Goal: Task Accomplishment & Management: Manage account settings

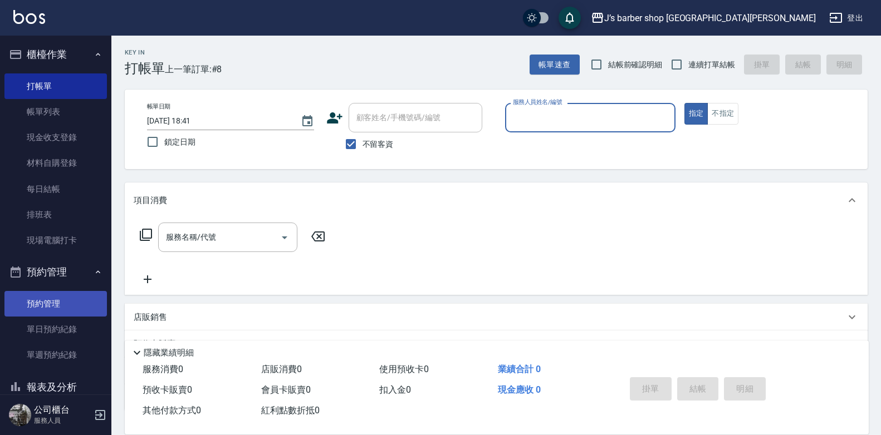
click at [60, 313] on link "預約管理" at bounding box center [55, 304] width 102 height 26
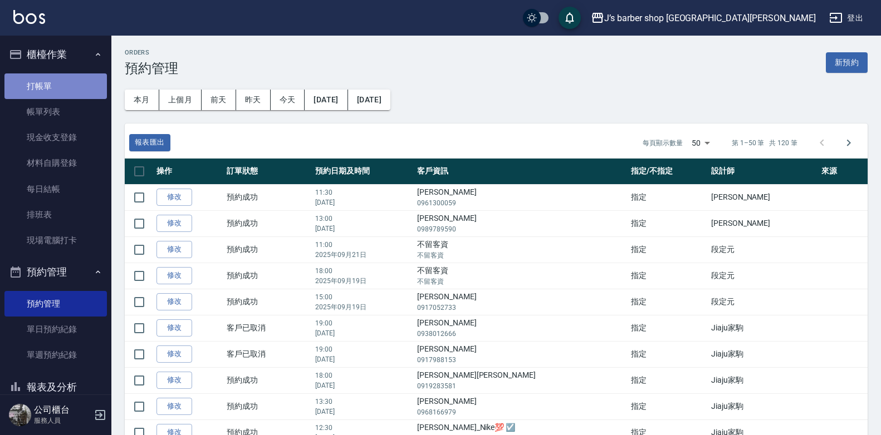
click at [72, 84] on link "打帳單" at bounding box center [55, 87] width 102 height 26
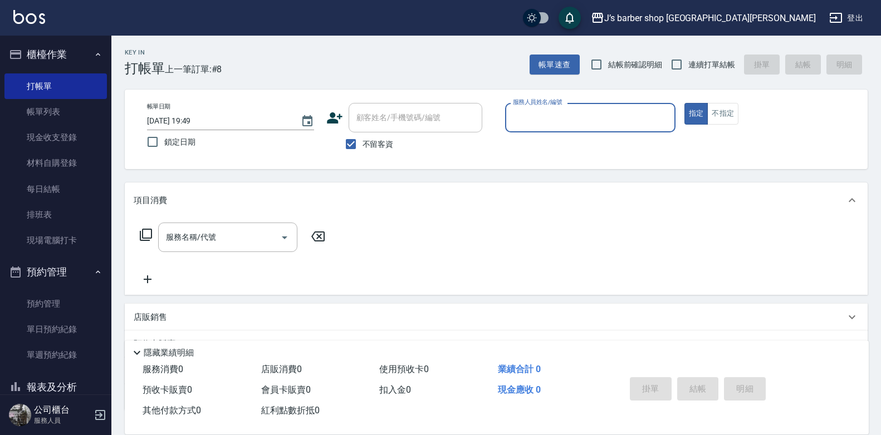
click at [160, 318] on p "店販銷售" at bounding box center [150, 318] width 33 height 12
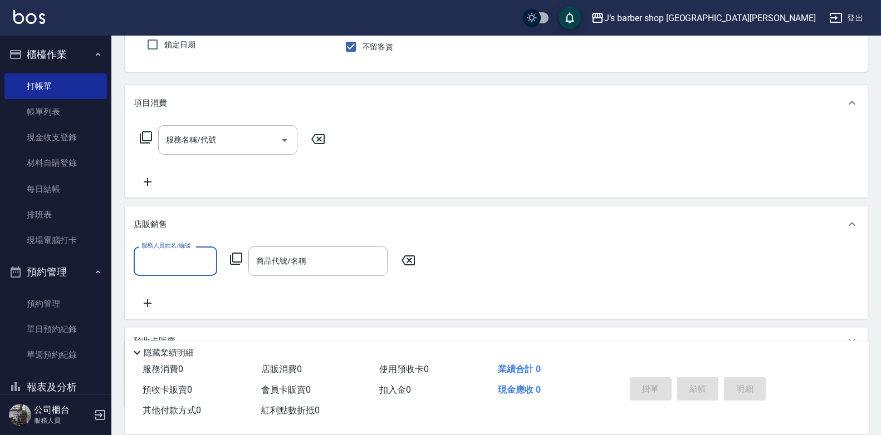
scroll to position [177, 0]
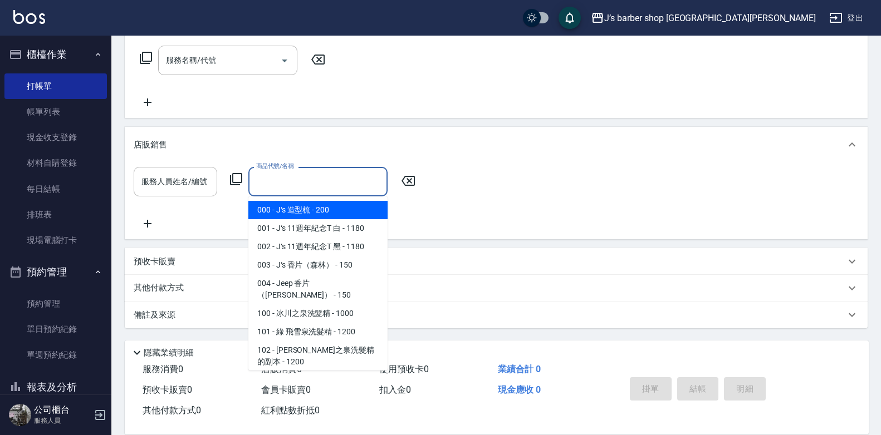
click at [274, 180] on input "商品代號/名稱" at bounding box center [317, 181] width 129 height 19
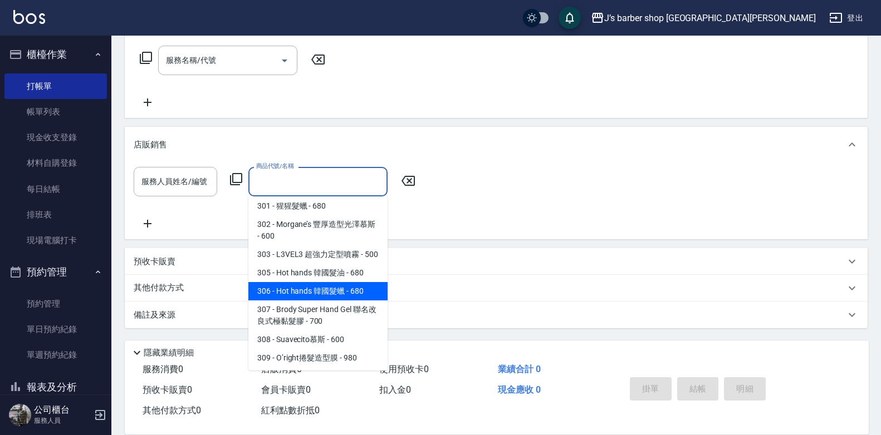
scroll to position [111, 0]
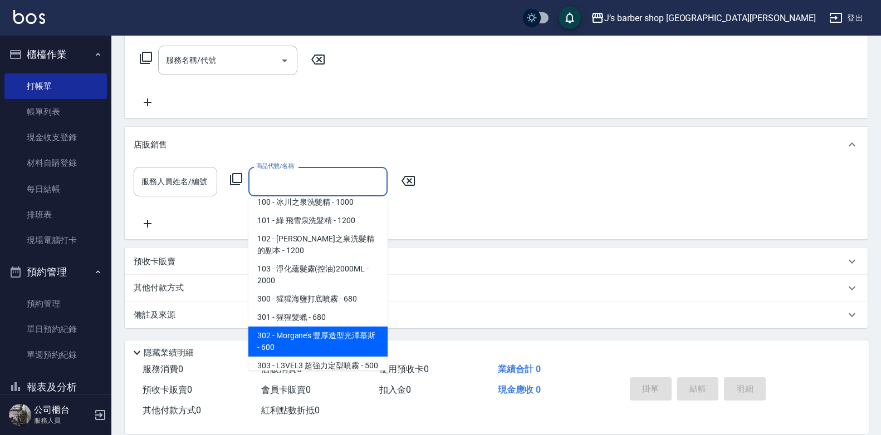
click at [349, 327] on span "302 - Morgane’s 豐厚造型光澤慕斯 - 600" at bounding box center [317, 342] width 139 height 30
type input "[PERSON_NAME] 豐厚造型[PERSON_NAME]"
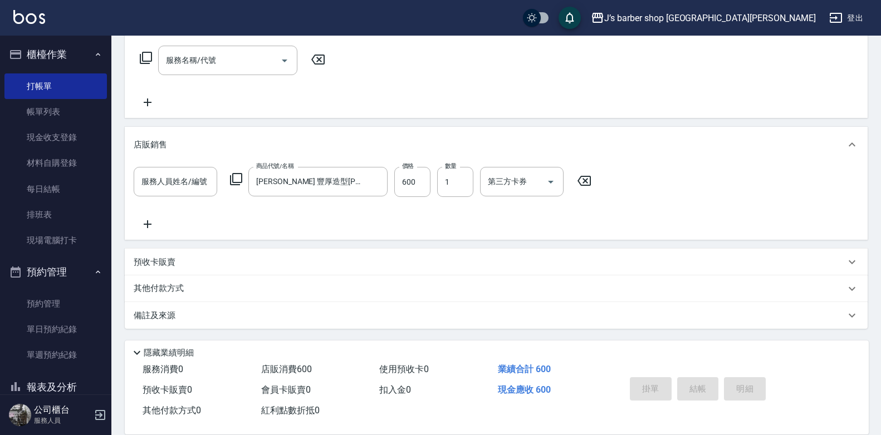
scroll to position [0, 0]
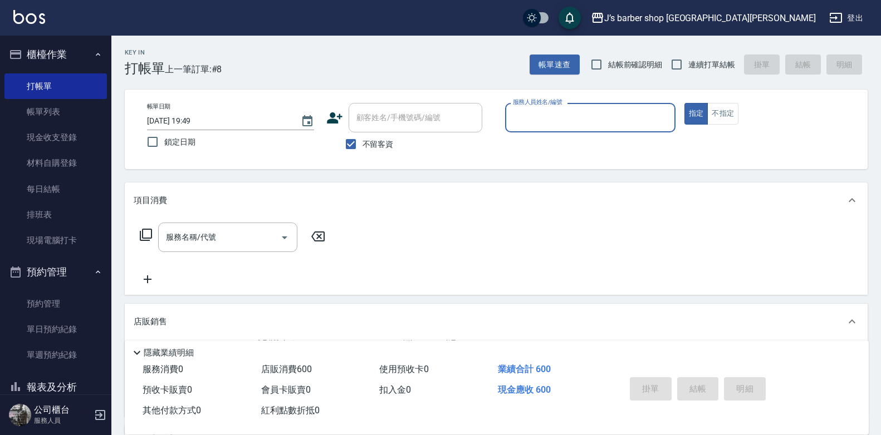
click at [379, 148] on span "不留客資" at bounding box center [378, 145] width 31 height 12
click at [363, 148] on input "不留客資" at bounding box center [350, 144] width 23 height 23
checkbox input "false"
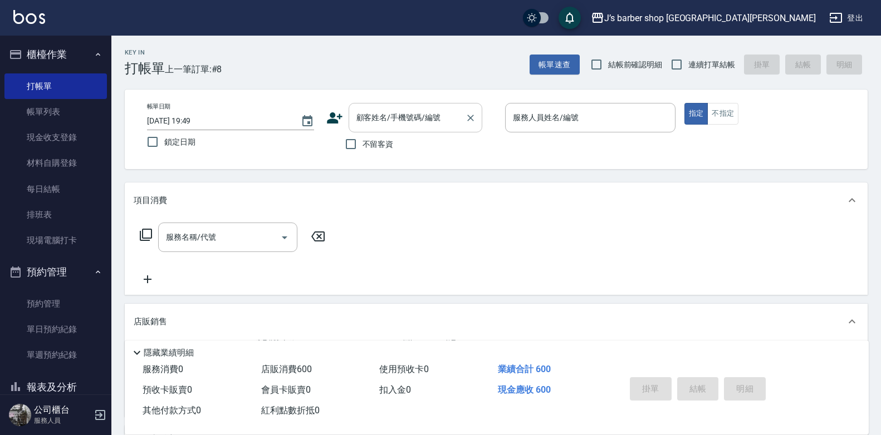
click at [400, 124] on input "顧客姓名/手機號碼/編號" at bounding box center [407, 117] width 107 height 19
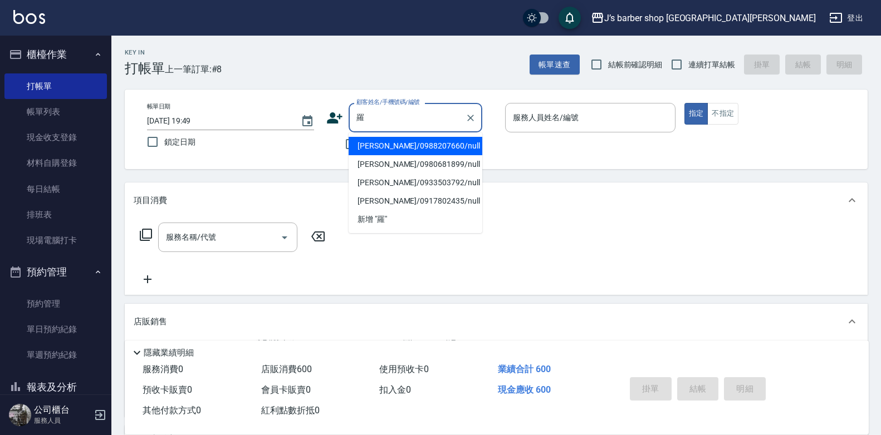
click at [416, 150] on li "[PERSON_NAME]/0988207660/null" at bounding box center [416, 146] width 134 height 18
type input "[PERSON_NAME]/0988207660/null"
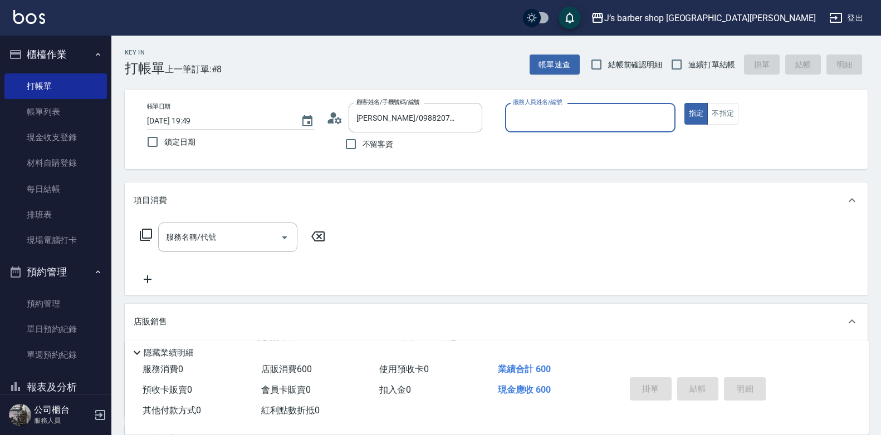
click at [537, 114] on input "服務人員姓名/編號" at bounding box center [590, 117] width 160 height 19
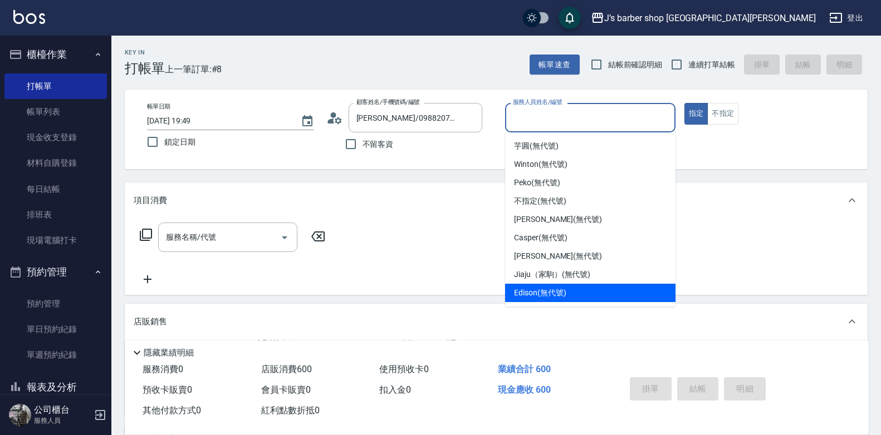
click at [569, 288] on div "Edison (無代號)" at bounding box center [590, 293] width 170 height 18
type input "Edison(無代號)"
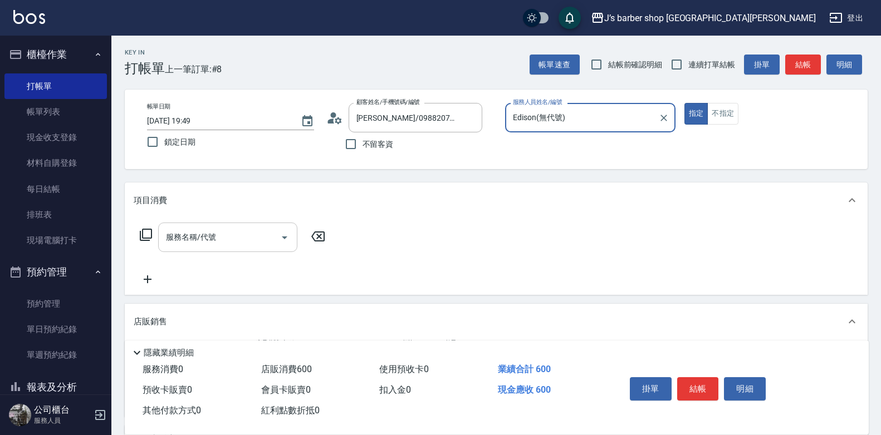
click at [236, 243] on input "服務名稱/代號" at bounding box center [219, 237] width 112 height 19
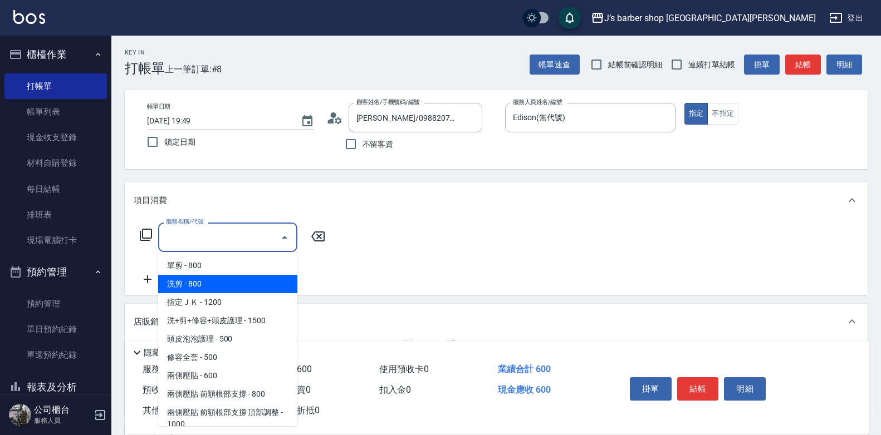
click at [238, 288] on span "洗剪 - 800" at bounding box center [227, 284] width 139 height 18
type input "洗剪(101)"
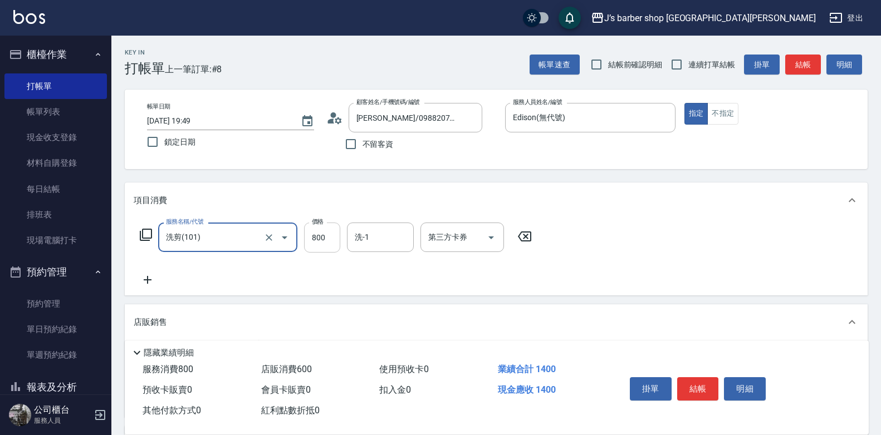
click at [310, 249] on input "800" at bounding box center [322, 238] width 36 height 30
type input "600"
click at [686, 383] on button "結帳" at bounding box center [698, 389] width 42 height 23
click at [589, 168] on div "帳單日期 [DATE] 19:49 鎖定日期 顧客姓名/手機號碼/編號 [PERSON_NAME]/0988207660/null 顧客姓名/手機號碼/編號 …" at bounding box center [496, 130] width 743 height 80
click at [696, 389] on button "結帳" at bounding box center [698, 389] width 42 height 23
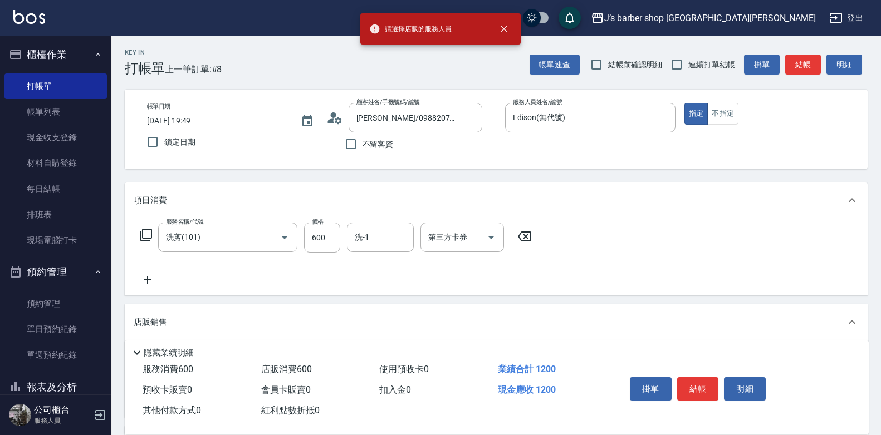
click at [441, 33] on span "請選擇店販的服務人員" at bounding box center [410, 28] width 82 height 11
click at [165, 312] on div "店販銷售" at bounding box center [496, 323] width 743 height 36
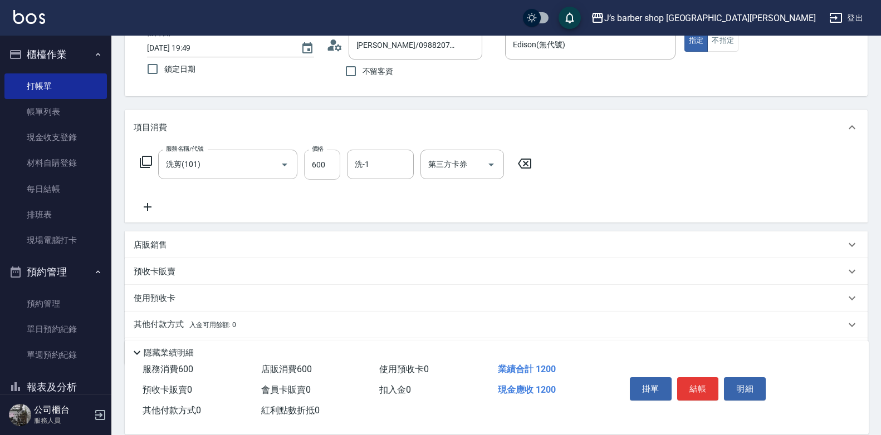
scroll to position [54, 0]
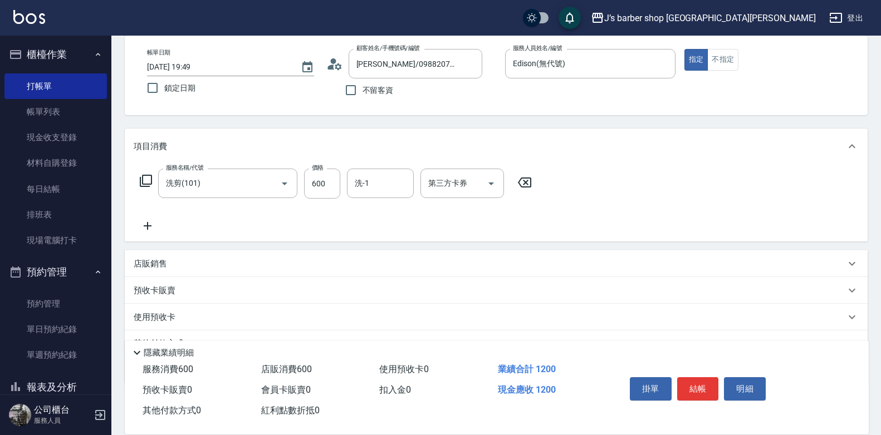
click at [173, 258] on div "店販銷售" at bounding box center [490, 264] width 712 height 12
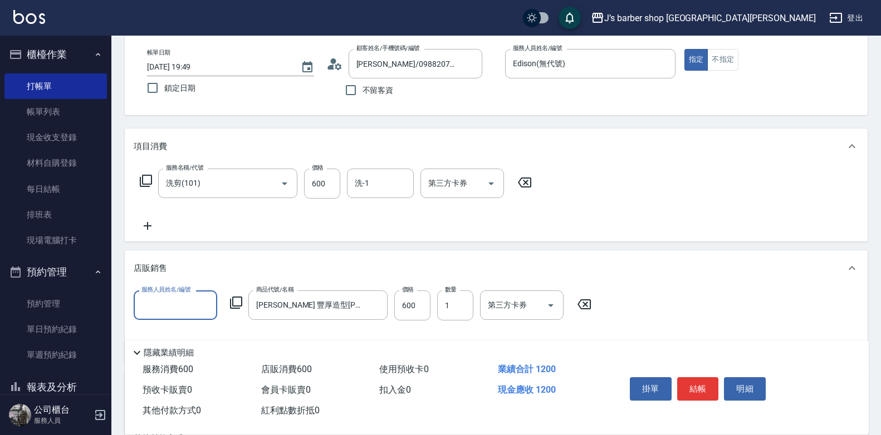
scroll to position [0, 0]
click at [376, 305] on icon "Clear" at bounding box center [376, 305] width 7 height 7
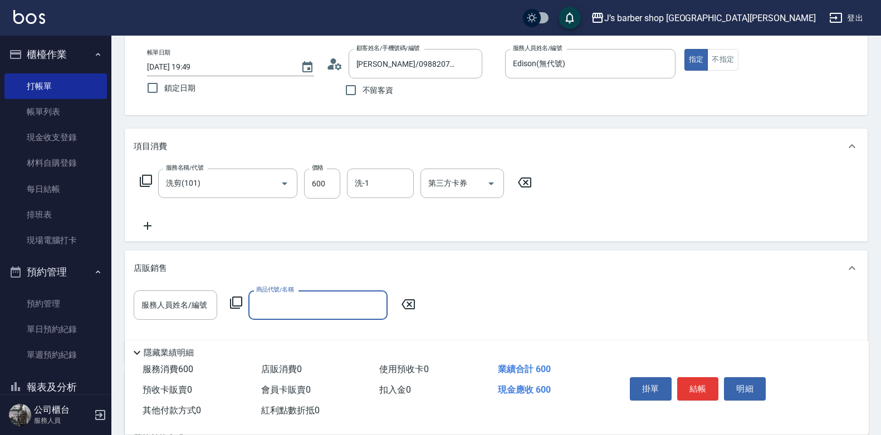
click at [356, 257] on div "店販銷售" at bounding box center [496, 269] width 743 height 36
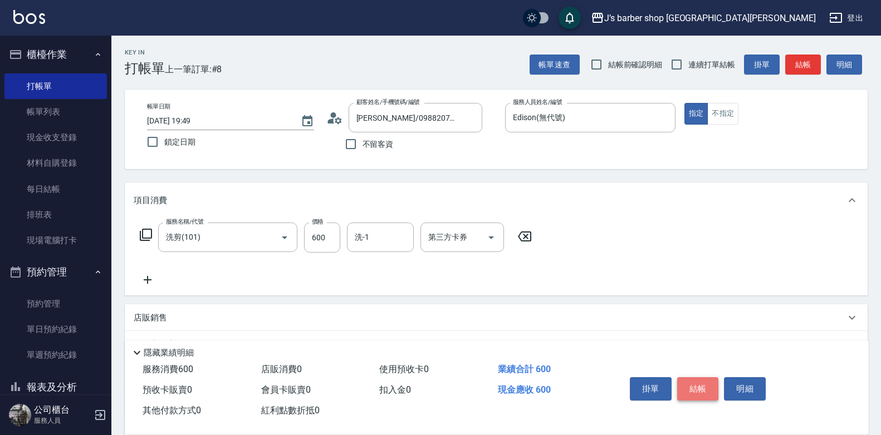
click at [703, 386] on button "結帳" at bounding box center [698, 389] width 42 height 23
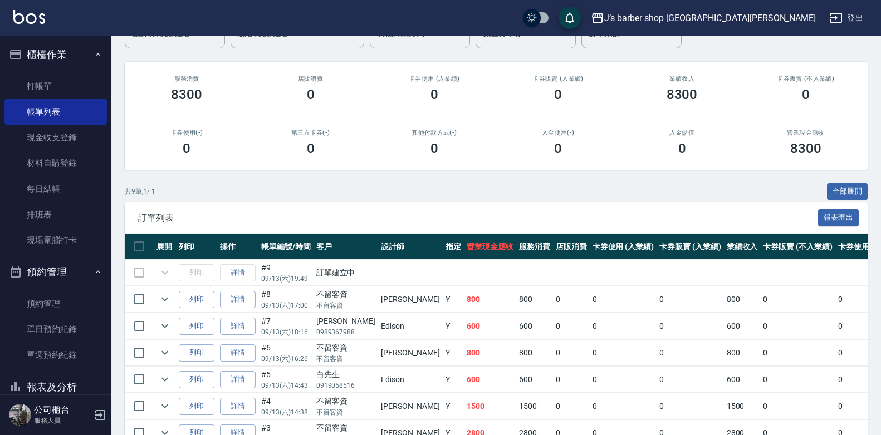
scroll to position [111, 0]
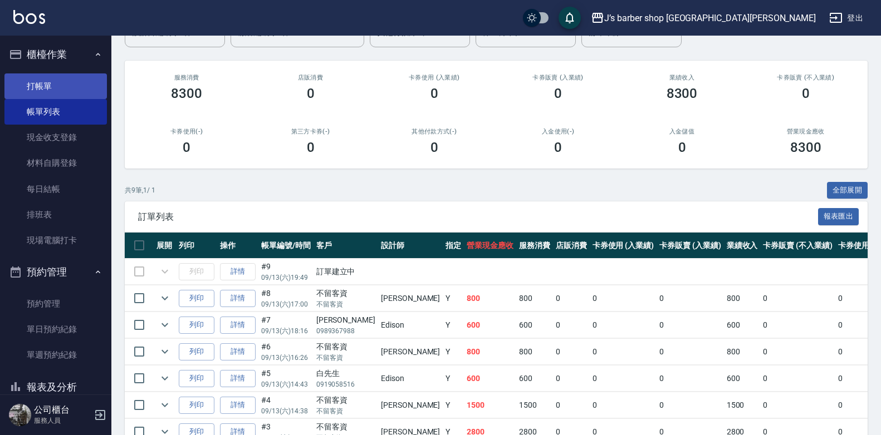
click at [76, 83] on link "打帳單" at bounding box center [55, 87] width 102 height 26
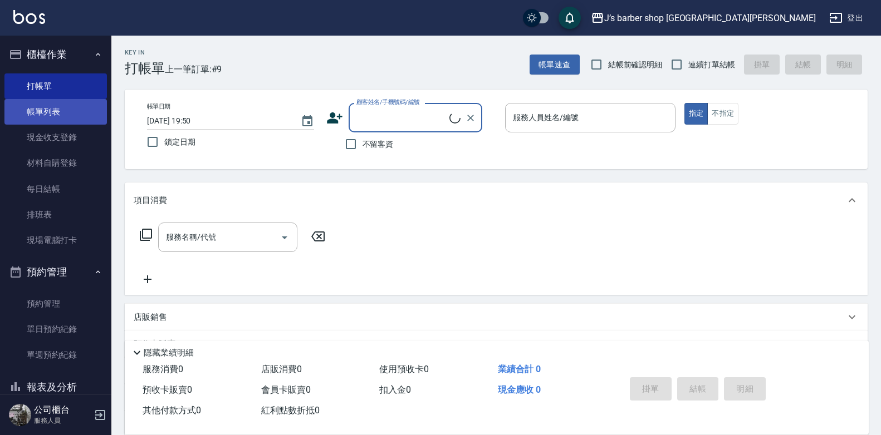
click at [74, 111] on link "帳單列表" at bounding box center [55, 112] width 102 height 26
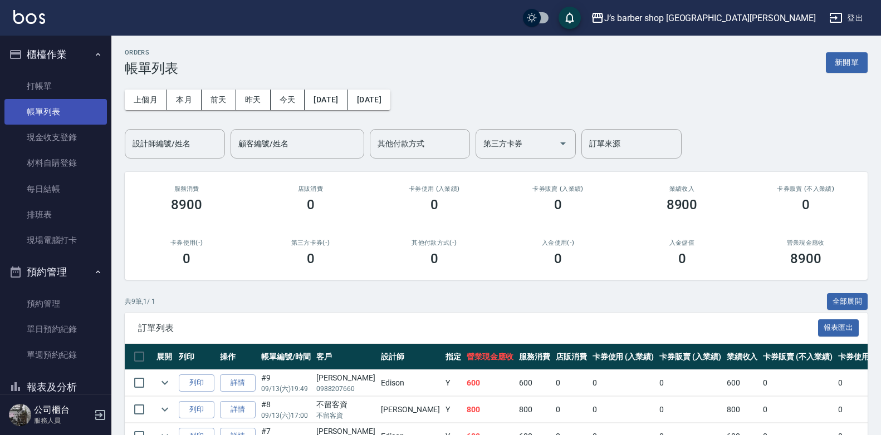
click at [60, 115] on link "帳單列表" at bounding box center [55, 112] width 102 height 26
click at [297, 104] on button "今天" at bounding box center [288, 100] width 35 height 21
click at [223, 139] on div "設計師編號/姓名" at bounding box center [175, 144] width 100 height 30
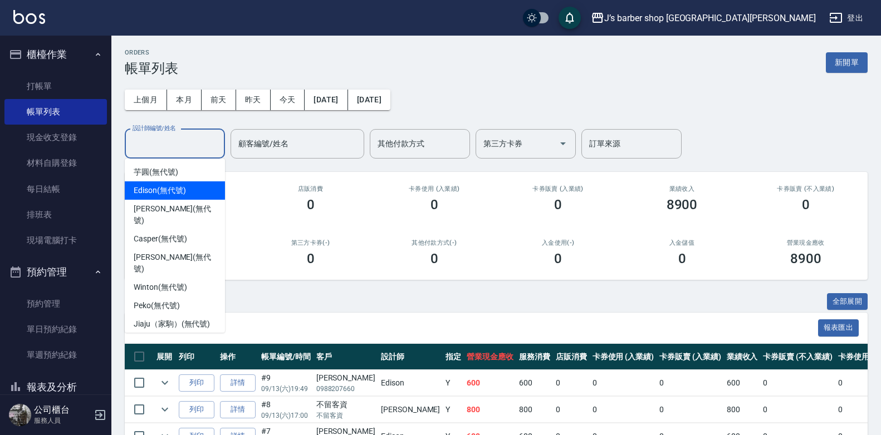
click at [199, 193] on div "Edison (無代號)" at bounding box center [175, 191] width 100 height 18
type input "Edison(無代號)"
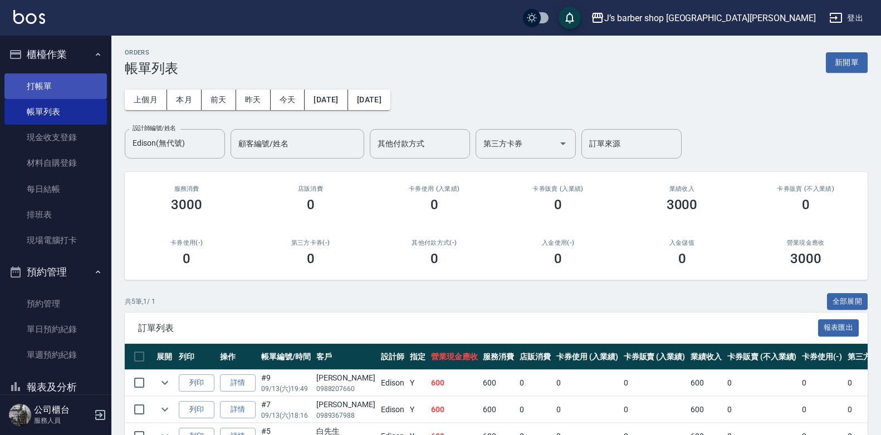
click at [60, 96] on link "打帳單" at bounding box center [55, 87] width 102 height 26
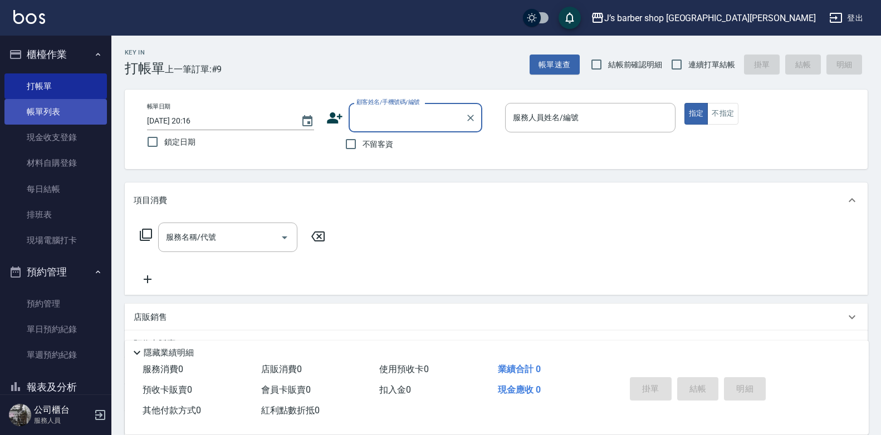
click at [61, 107] on link "帳單列表" at bounding box center [55, 112] width 102 height 26
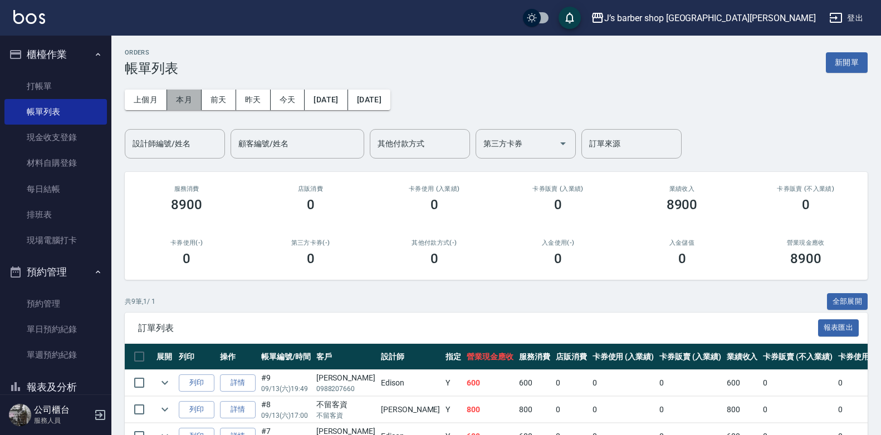
click at [179, 98] on button "本月" at bounding box center [184, 100] width 35 height 21
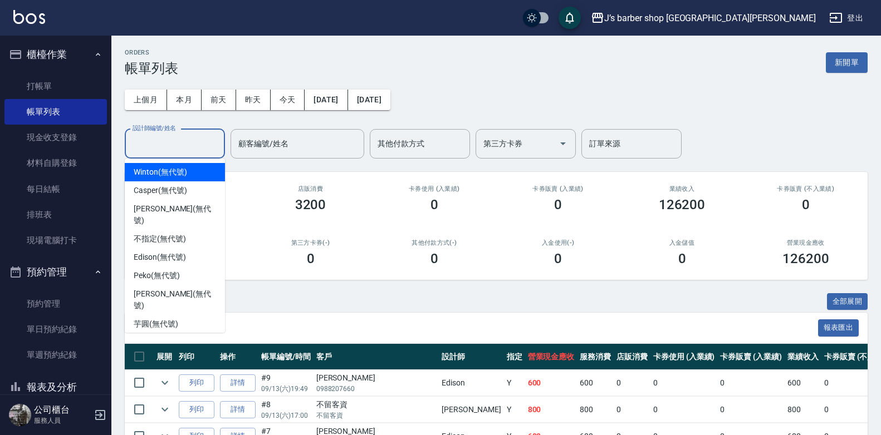
click at [217, 151] on input "設計師編號/姓名" at bounding box center [175, 143] width 90 height 19
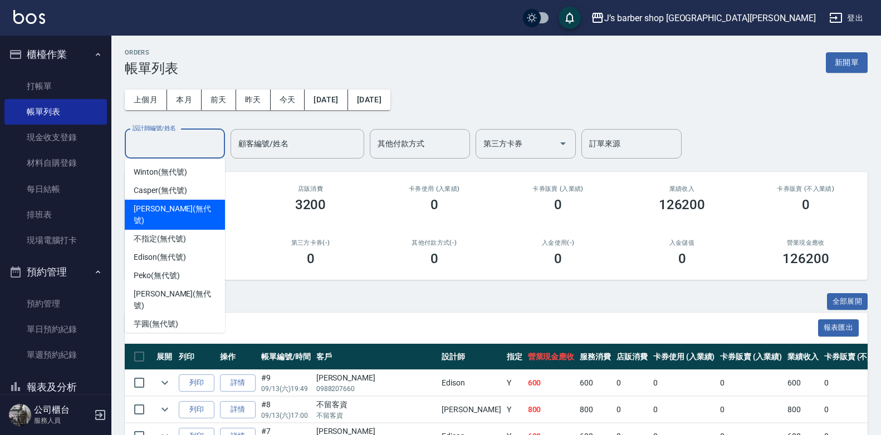
click at [187, 212] on span "[PERSON_NAME] (無代號)" at bounding box center [175, 214] width 82 height 23
type input "[PERSON_NAME](無代號)"
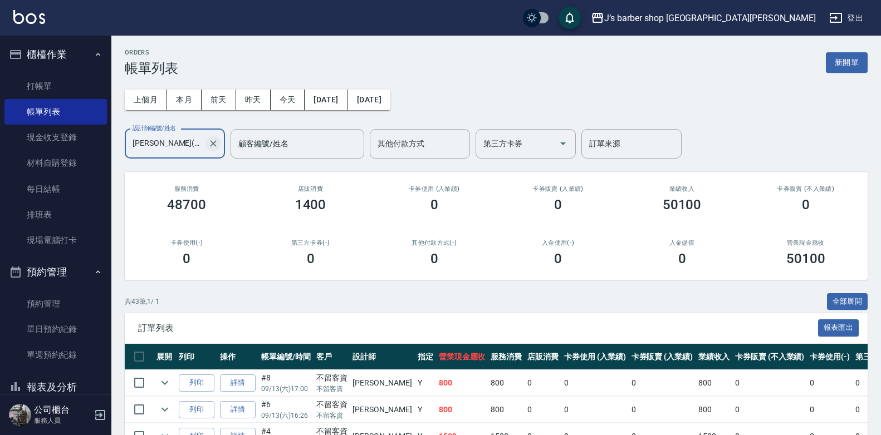
click at [214, 145] on icon "Clear" at bounding box center [213, 143] width 7 height 7
click at [203, 145] on input "[PERSON_NAME](無代號)" at bounding box center [167, 143] width 74 height 19
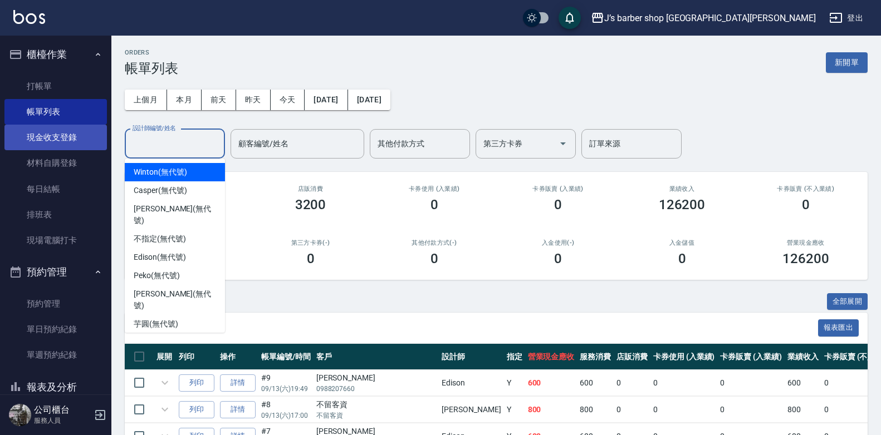
click at [23, 86] on link "打帳單" at bounding box center [55, 87] width 102 height 26
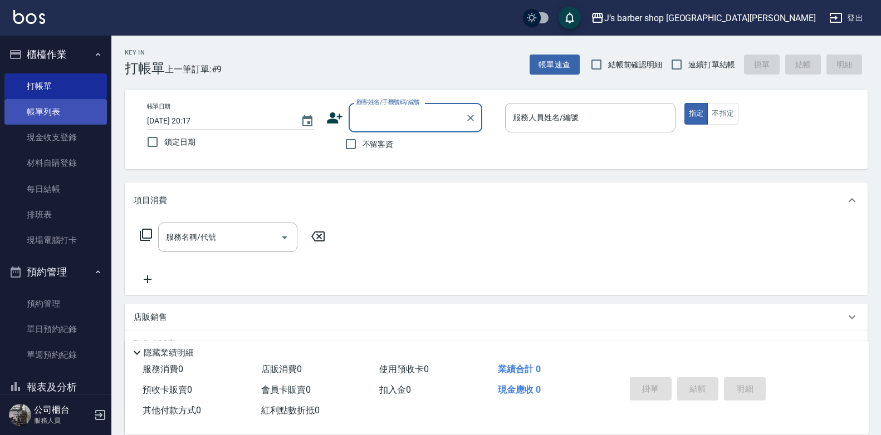
click at [33, 107] on link "帳單列表" at bounding box center [55, 112] width 102 height 26
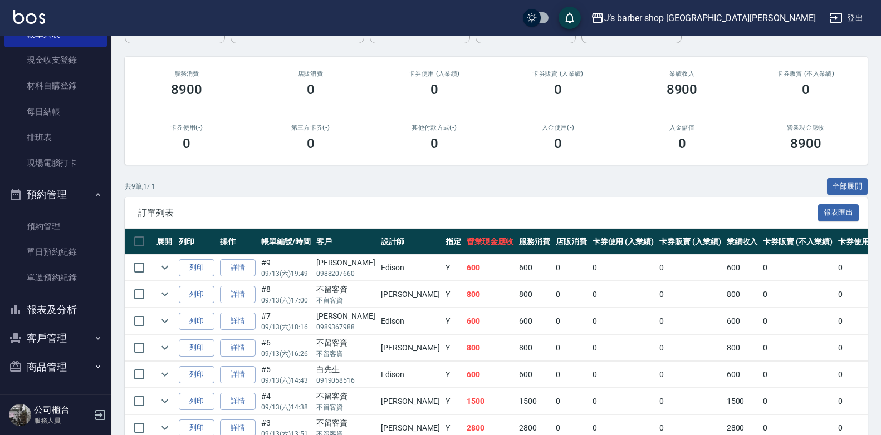
scroll to position [223, 0]
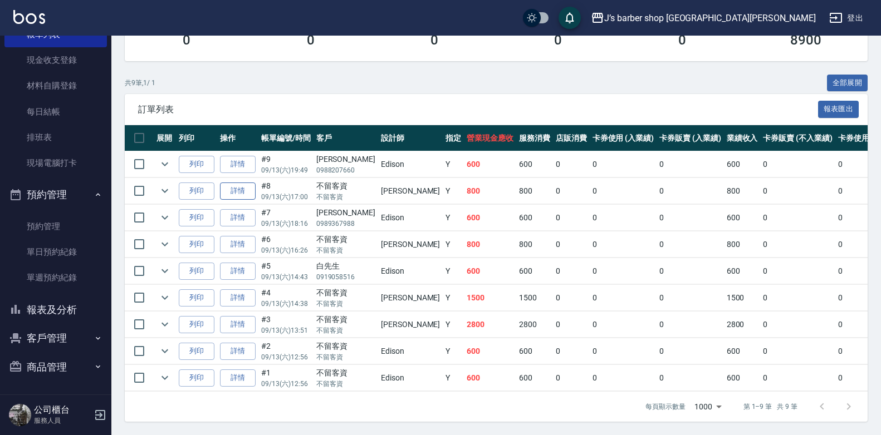
click at [246, 183] on link "詳情" at bounding box center [238, 191] width 36 height 17
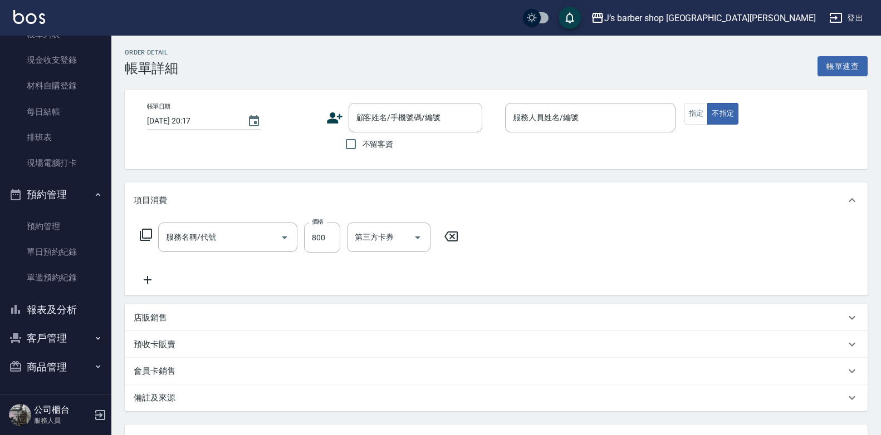
type input "[DATE] 17:00"
checkbox input "true"
type input "[PERSON_NAME](無代號)"
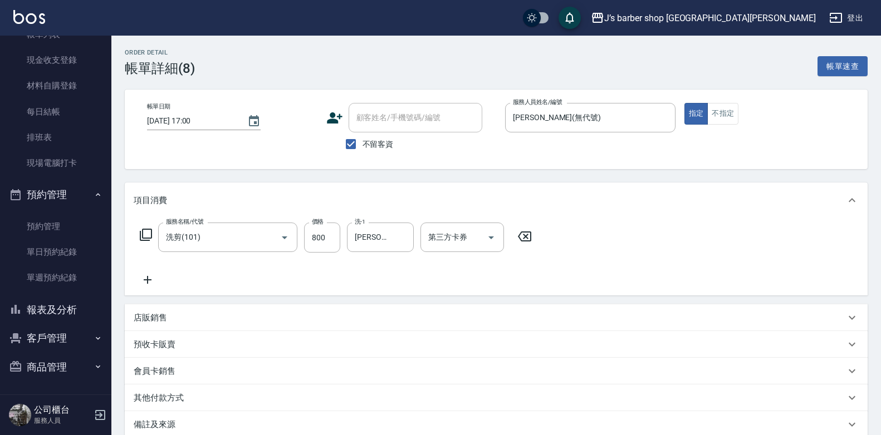
type input "洗剪(101)"
click at [330, 230] on input "800" at bounding box center [322, 238] width 36 height 30
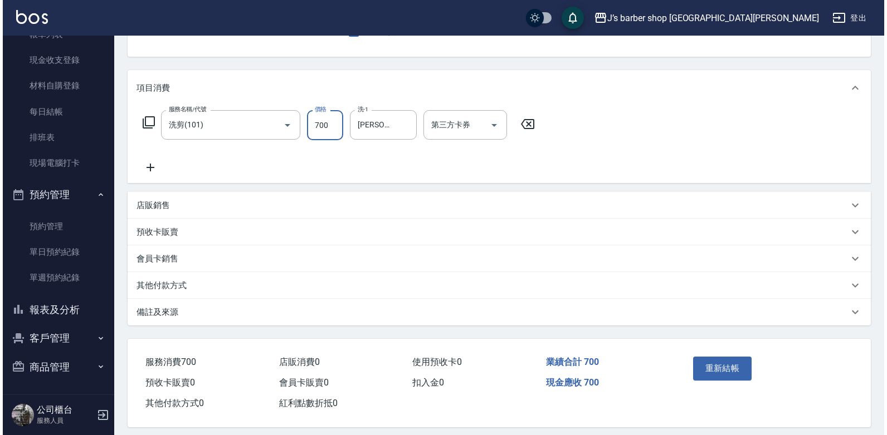
scroll to position [123, 0]
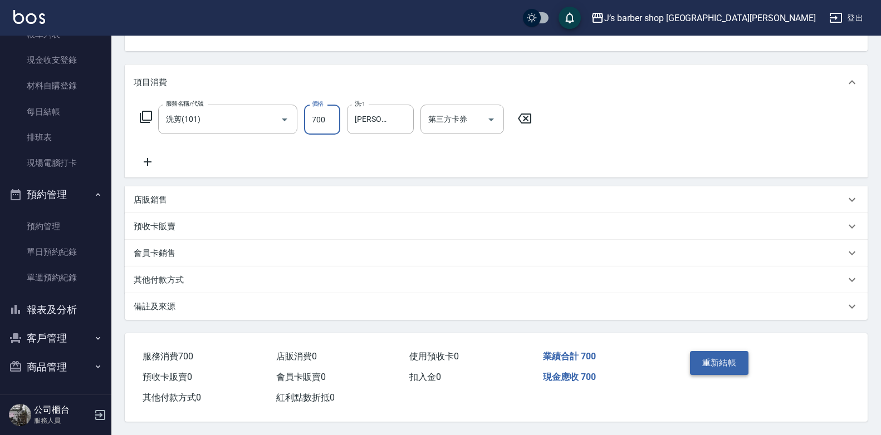
type input "700"
click at [720, 358] on button "重新結帳" at bounding box center [719, 362] width 59 height 23
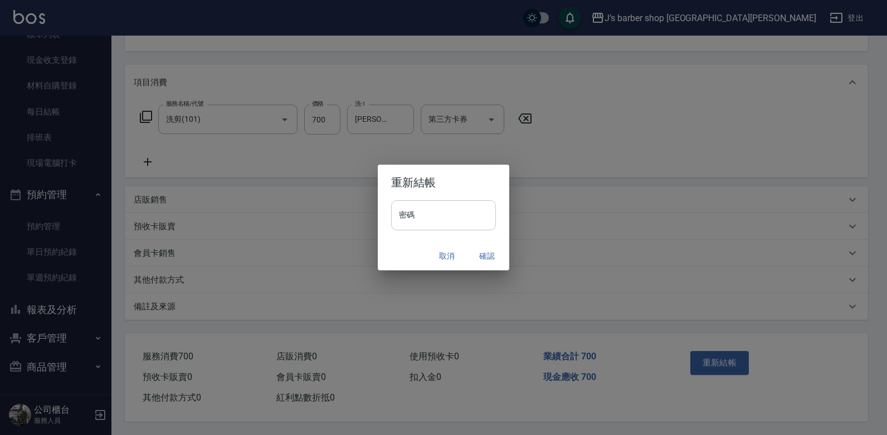
click at [451, 223] on input "密碼" at bounding box center [443, 215] width 105 height 30
type input "****"
click at [494, 251] on button "確認" at bounding box center [487, 256] width 36 height 21
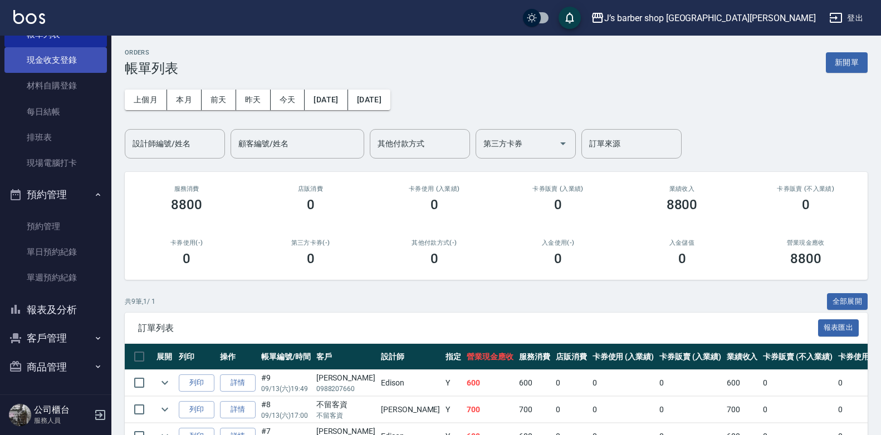
click at [51, 61] on link "現金收支登錄" at bounding box center [55, 60] width 102 height 26
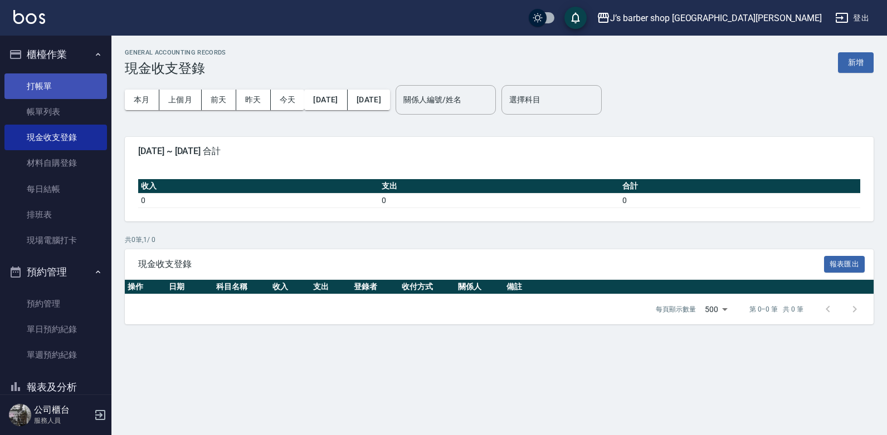
click at [26, 82] on link "打帳單" at bounding box center [55, 87] width 102 height 26
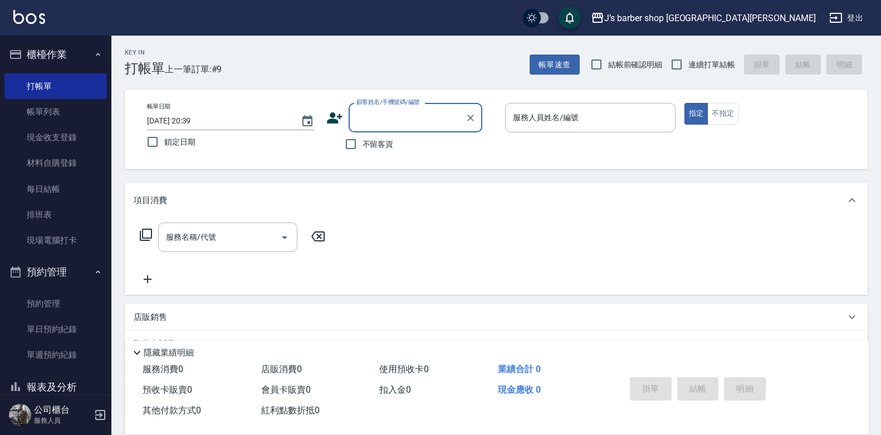
click at [402, 125] on input "顧客姓名/手機號碼/編號" at bounding box center [407, 117] width 107 height 19
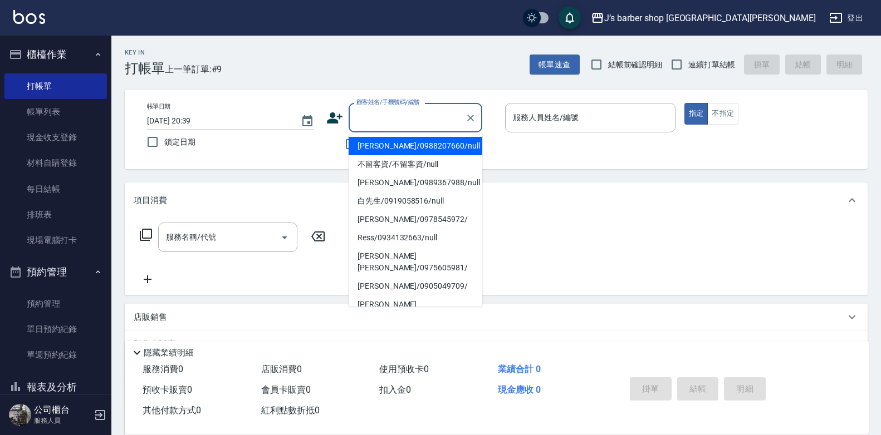
click at [397, 125] on input "顧客姓名/手機號碼/編號" at bounding box center [407, 117] width 107 height 19
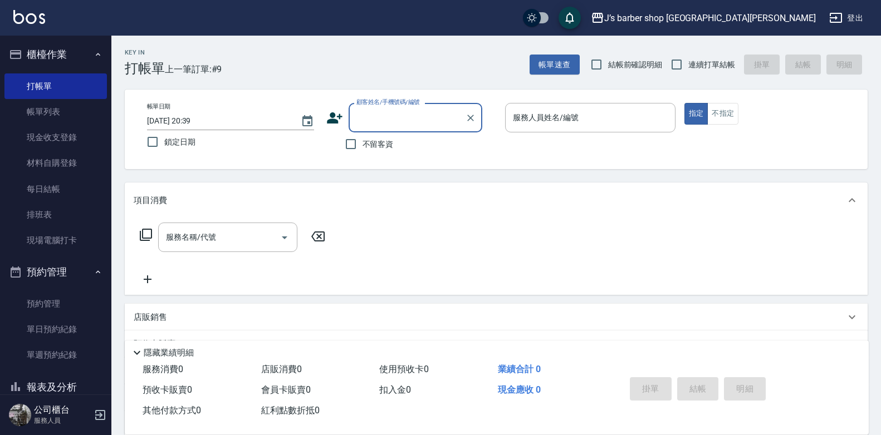
click at [371, 152] on label "不留客資" at bounding box center [366, 144] width 55 height 23
click at [363, 152] on input "不留客資" at bounding box center [350, 144] width 23 height 23
checkbox input "true"
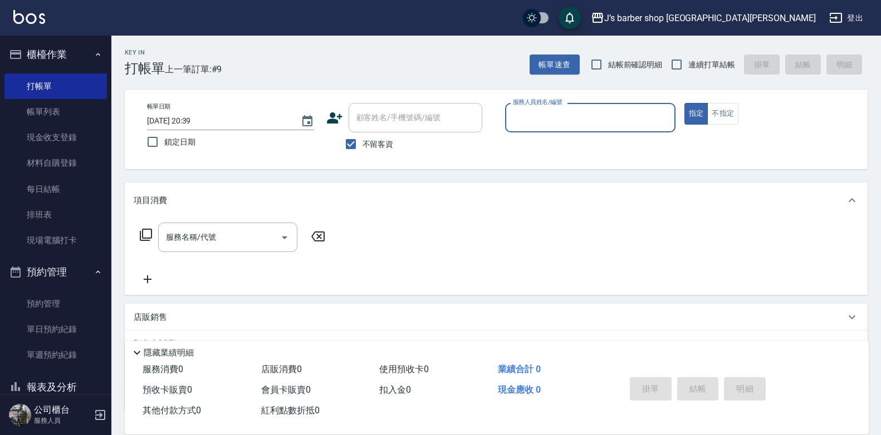
click at [561, 111] on input "服務人員姓名/編號" at bounding box center [590, 117] width 160 height 19
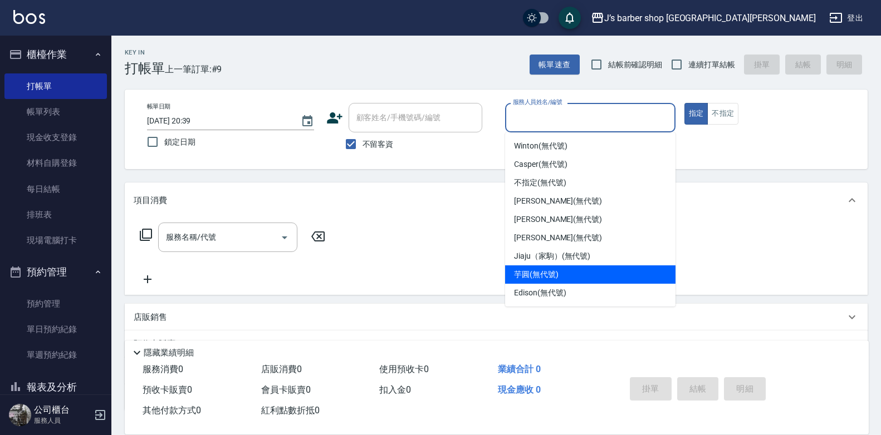
click at [556, 283] on div "芋圓 (無代號)" at bounding box center [590, 275] width 170 height 18
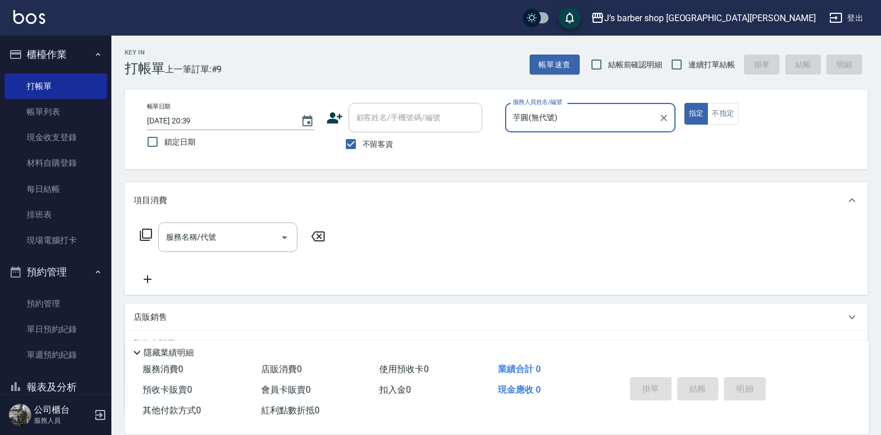
click at [555, 116] on input "芋圓(無代號)" at bounding box center [582, 117] width 144 height 19
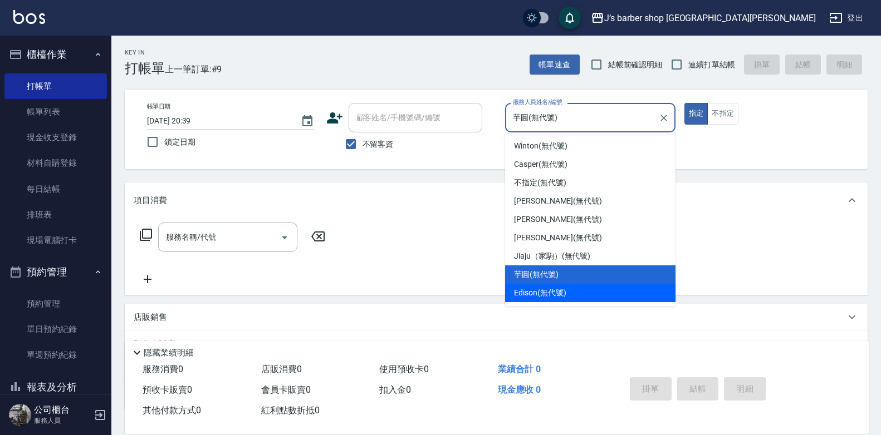
click at [544, 289] on span "Edison (無代號)" at bounding box center [540, 293] width 52 height 12
type input "Edison(無代號)"
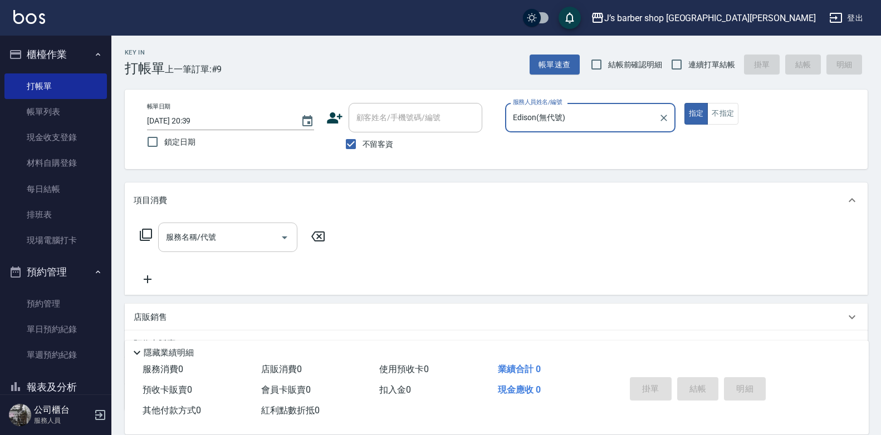
click at [158, 240] on div "服務名稱/代號" at bounding box center [227, 238] width 139 height 30
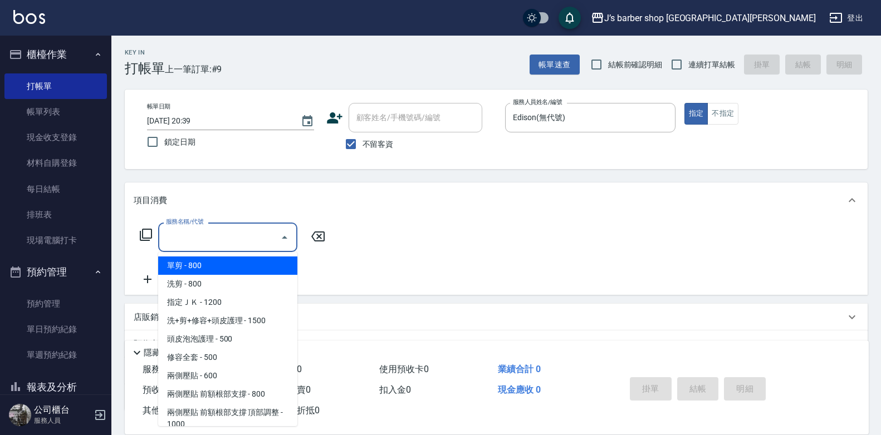
click at [187, 248] on div "服務名稱/代號" at bounding box center [227, 238] width 139 height 30
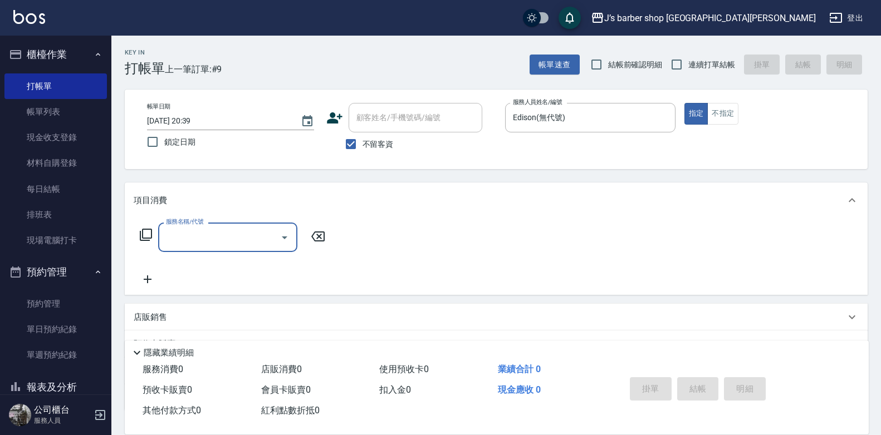
click at [189, 248] on div "服務名稱/代號" at bounding box center [227, 238] width 139 height 30
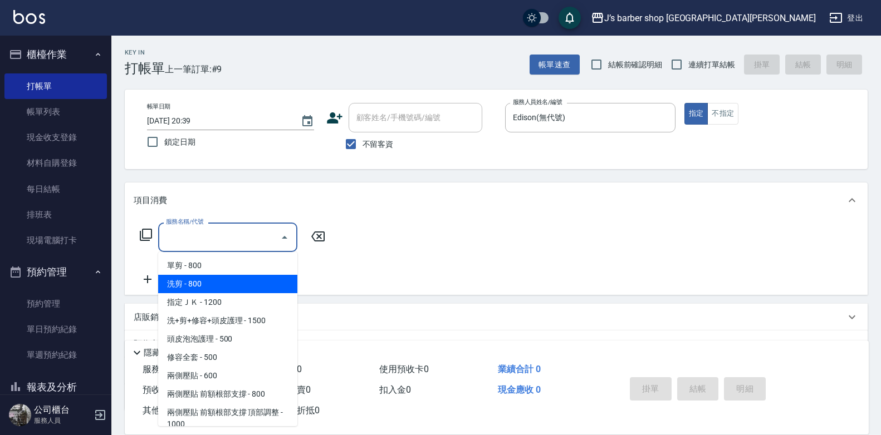
click at [190, 281] on span "洗剪 - 800" at bounding box center [227, 284] width 139 height 18
type input "洗剪(101)"
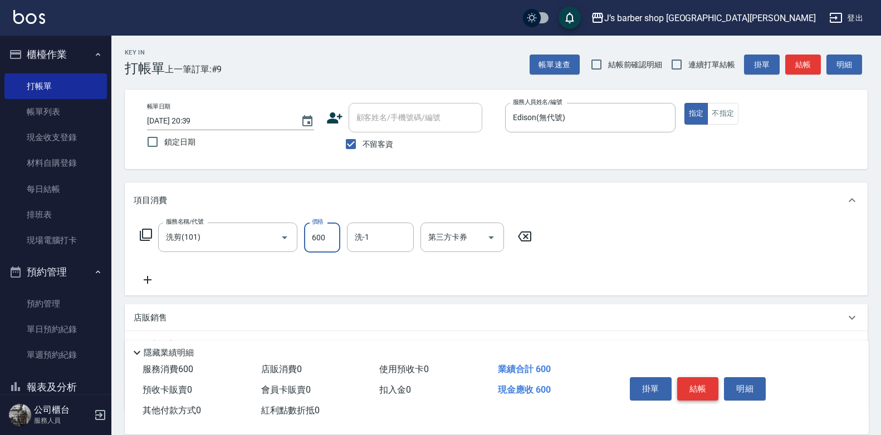
type input "600"
click at [682, 385] on button "結帳" at bounding box center [698, 389] width 42 height 23
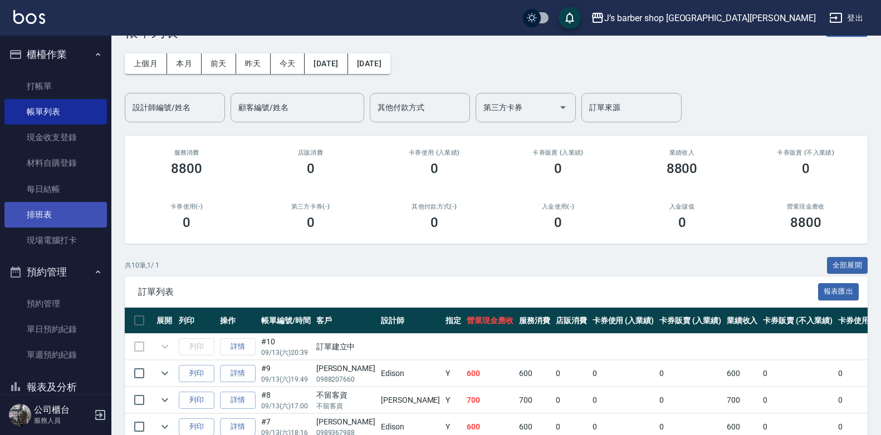
scroll to position [56, 0]
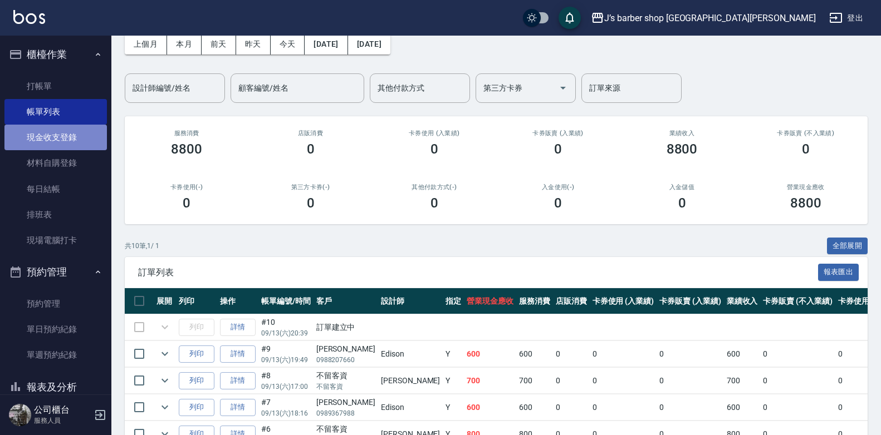
click at [66, 143] on link "現金收支登錄" at bounding box center [55, 138] width 102 height 26
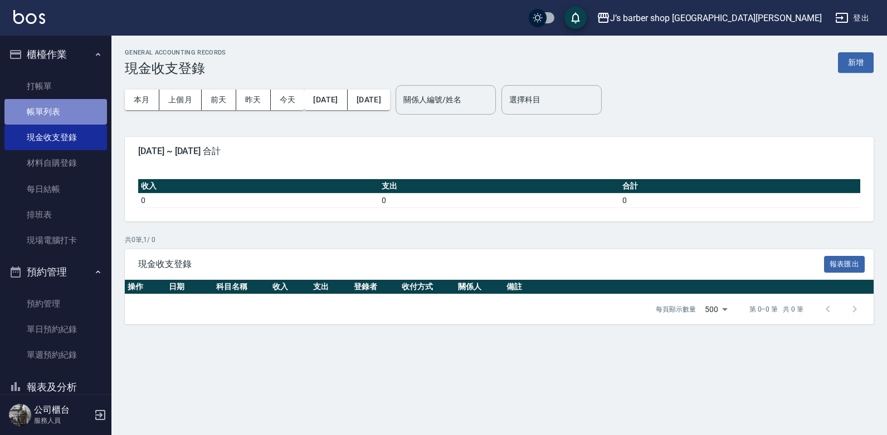
click at [74, 120] on link "帳單列表" at bounding box center [55, 112] width 102 height 26
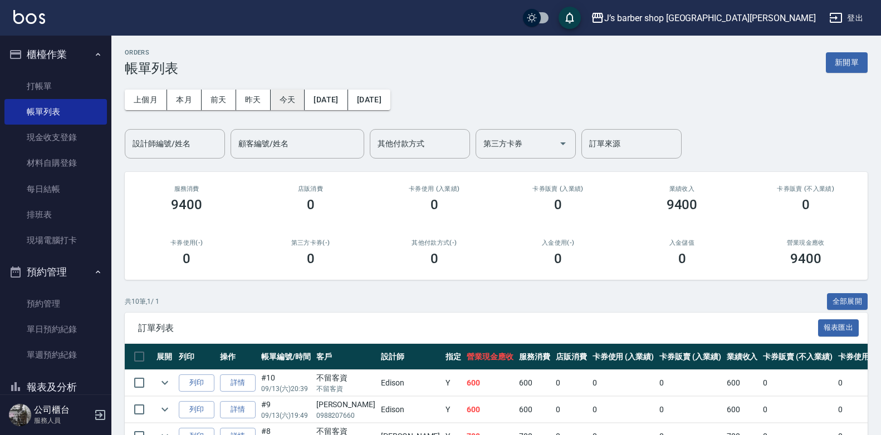
click at [277, 97] on button "今天" at bounding box center [288, 100] width 35 height 21
click at [66, 84] on link "打帳單" at bounding box center [55, 87] width 102 height 26
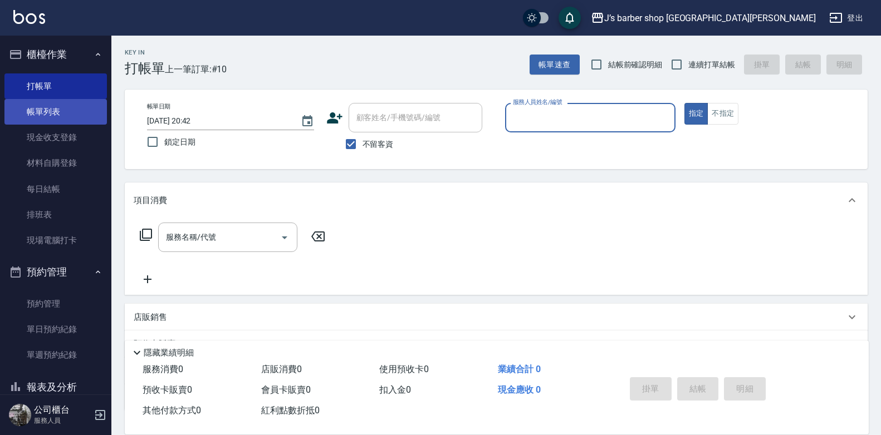
click at [63, 111] on link "帳單列表" at bounding box center [55, 112] width 102 height 26
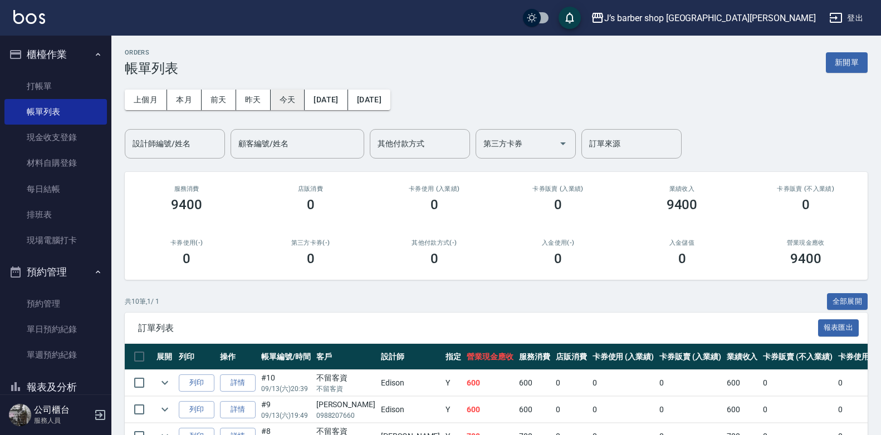
click at [284, 97] on button "今天" at bounding box center [288, 100] width 35 height 21
click at [185, 140] on input "設計師編號/姓名" at bounding box center [175, 143] width 90 height 19
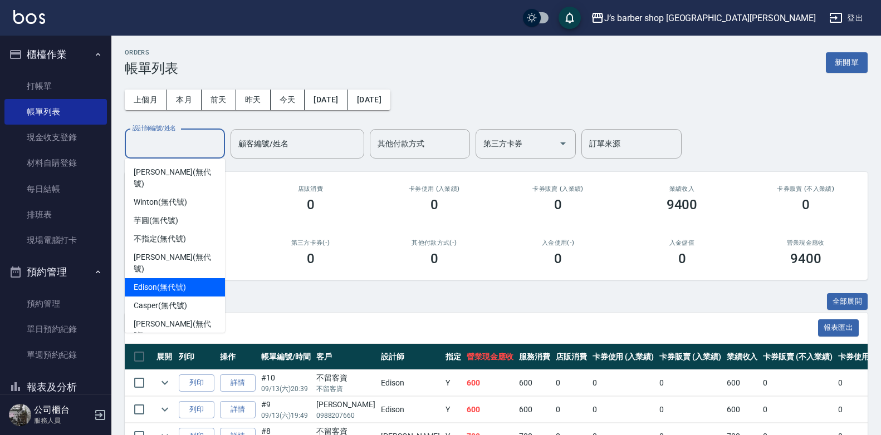
click at [165, 282] on span "Edison (無代號)" at bounding box center [160, 288] width 52 height 12
type input "Edison(無代號)"
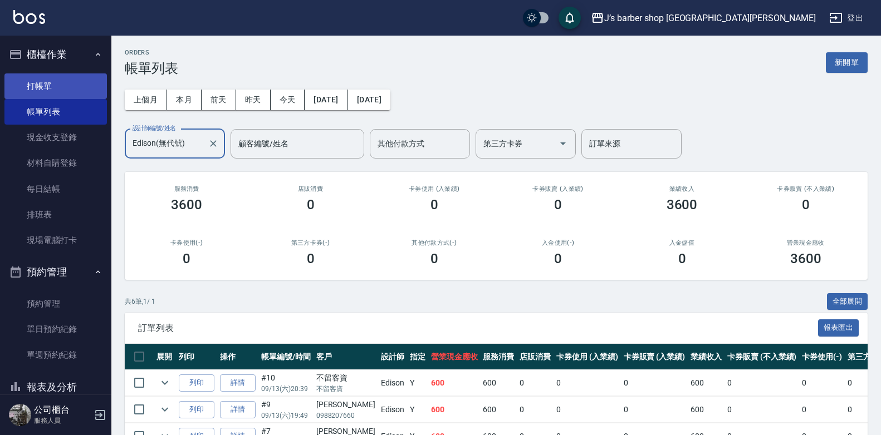
click at [33, 85] on link "打帳單" at bounding box center [55, 87] width 102 height 26
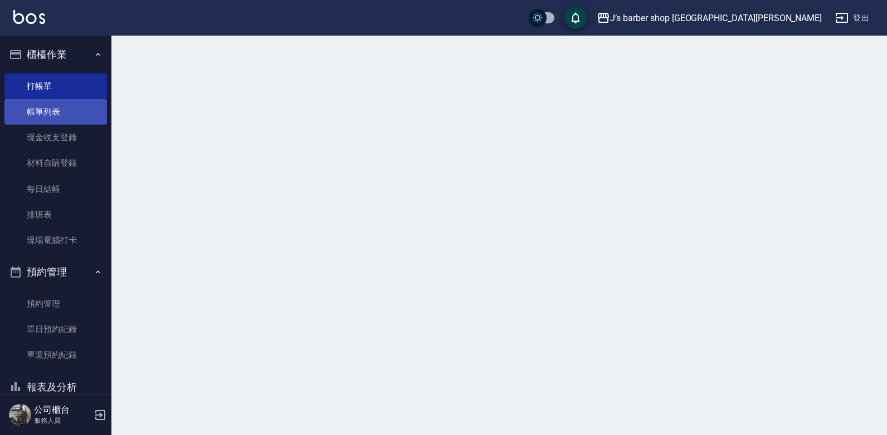
click at [42, 111] on link "帳單列表" at bounding box center [55, 112] width 102 height 26
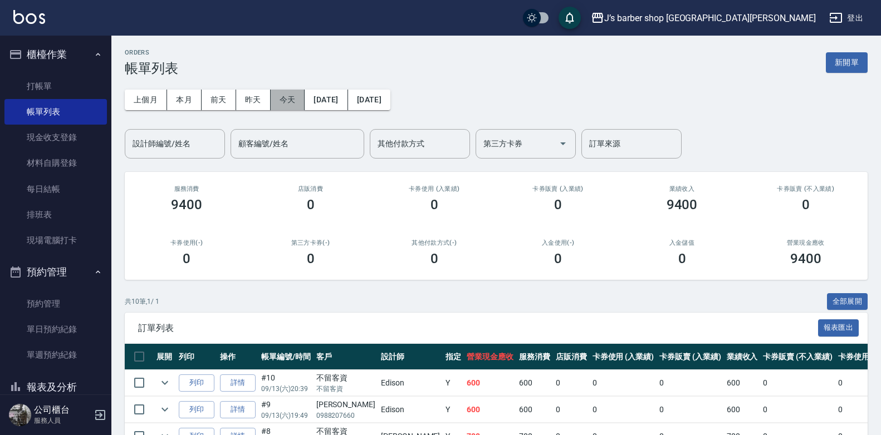
click at [275, 99] on button "今天" at bounding box center [288, 100] width 35 height 21
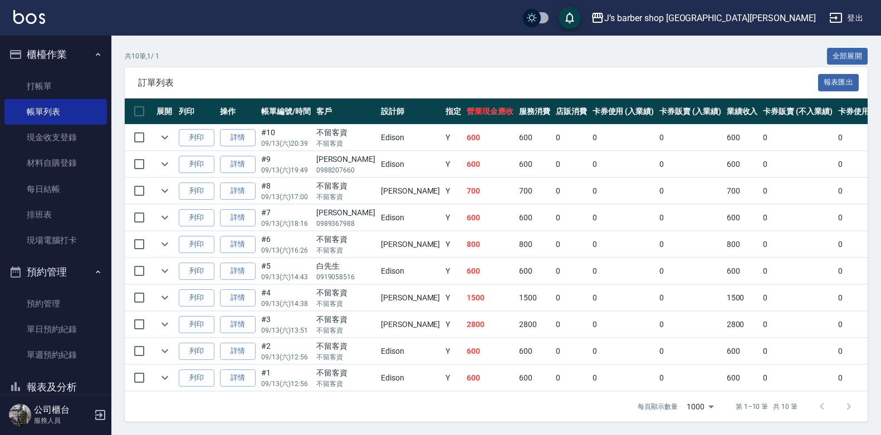
scroll to position [31, 0]
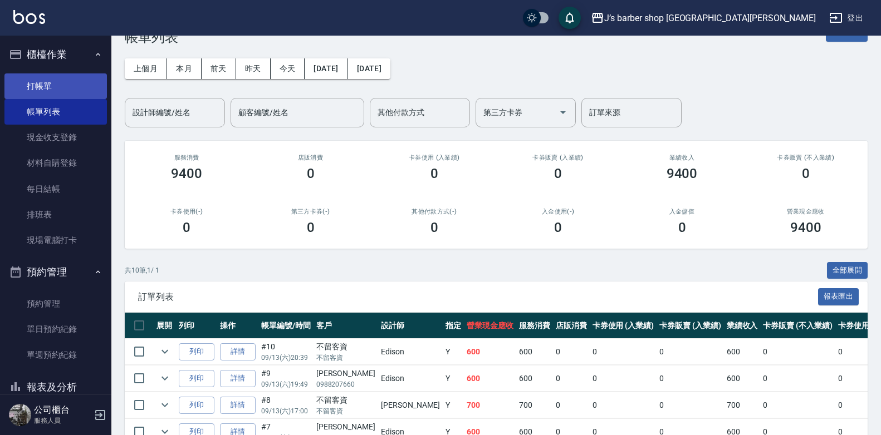
click at [66, 93] on link "打帳單" at bounding box center [55, 87] width 102 height 26
